Goal: Submit feedback/report problem

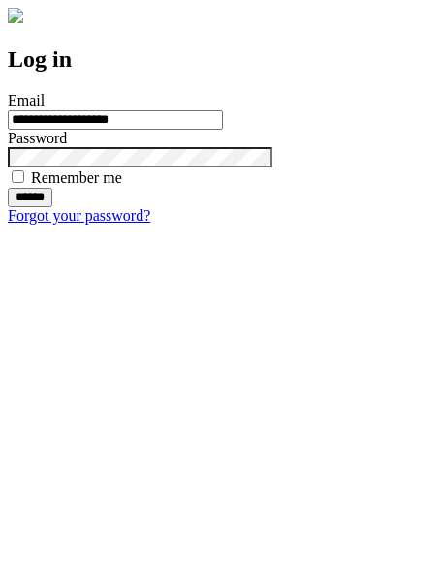
type input "**********"
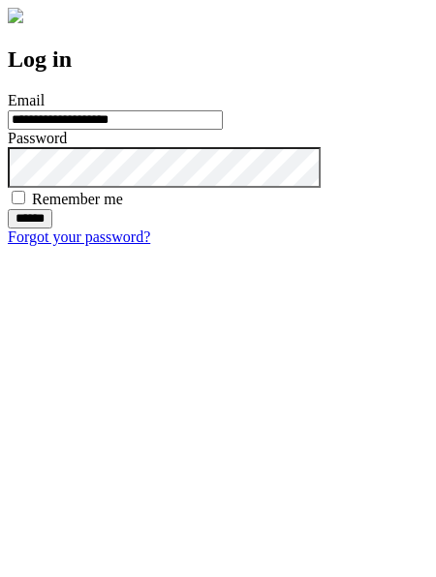
click at [52, 228] on input "******" at bounding box center [30, 218] width 45 height 19
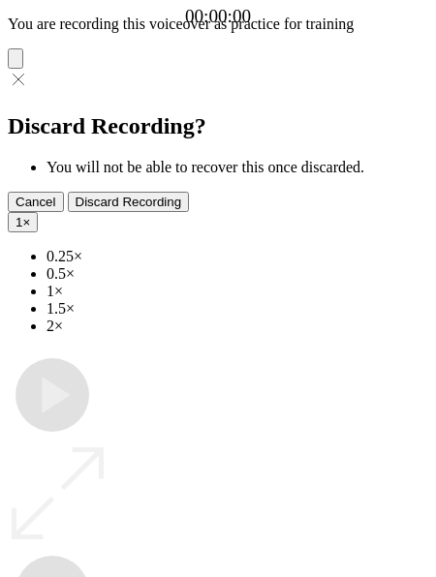
type input "**********"
